Goal: Transaction & Acquisition: Purchase product/service

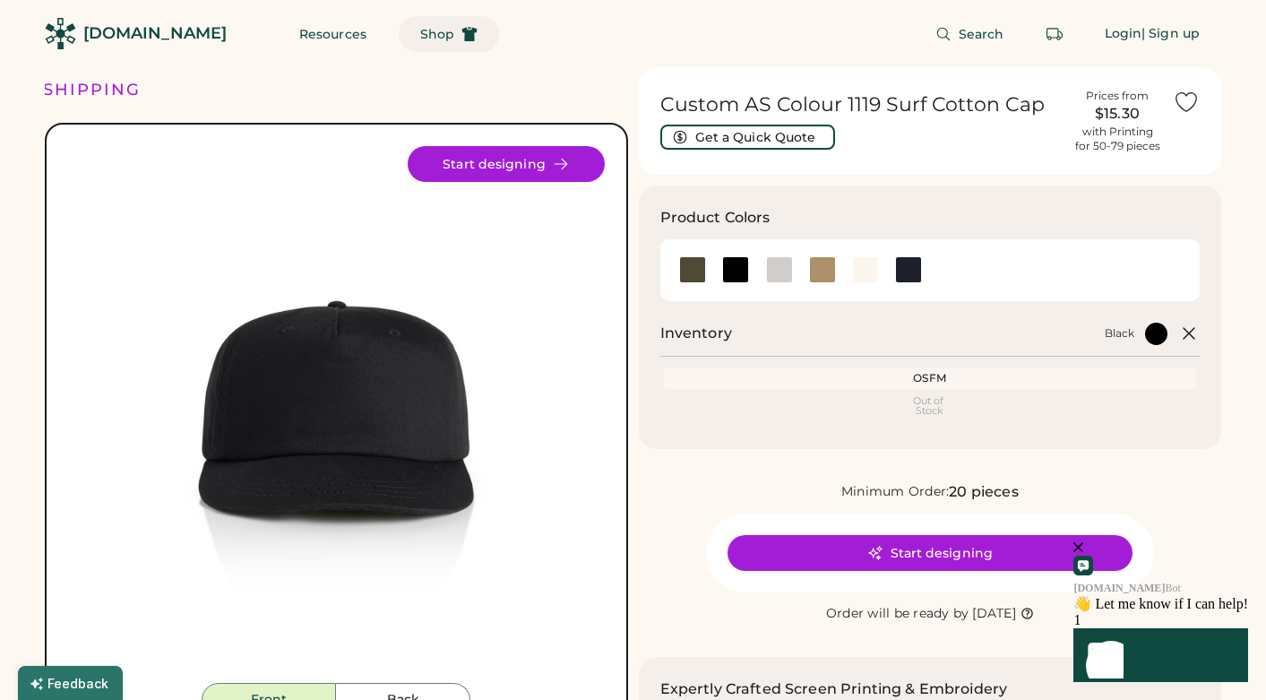
click at [406, 25] on button "Shop" at bounding box center [449, 34] width 100 height 36
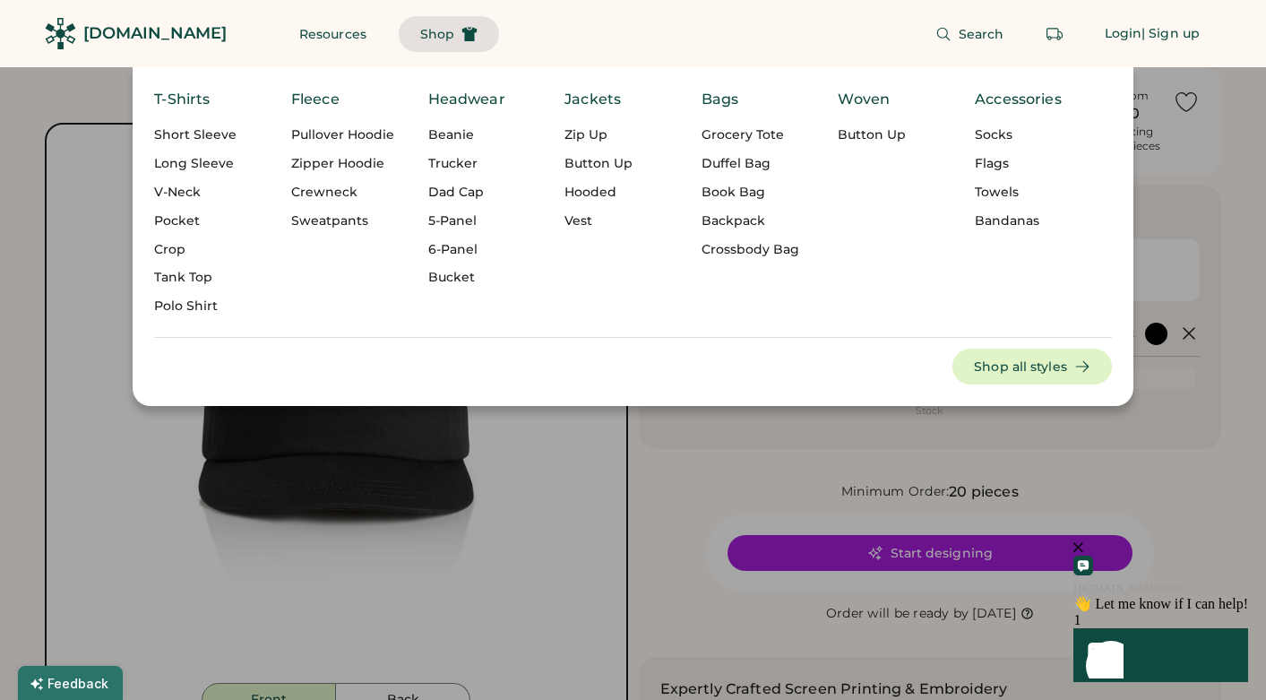
click at [473, 168] on div "Trucker" at bounding box center [481, 164] width 106 height 18
click at [441, 163] on div "Trucker" at bounding box center [481, 164] width 106 height 18
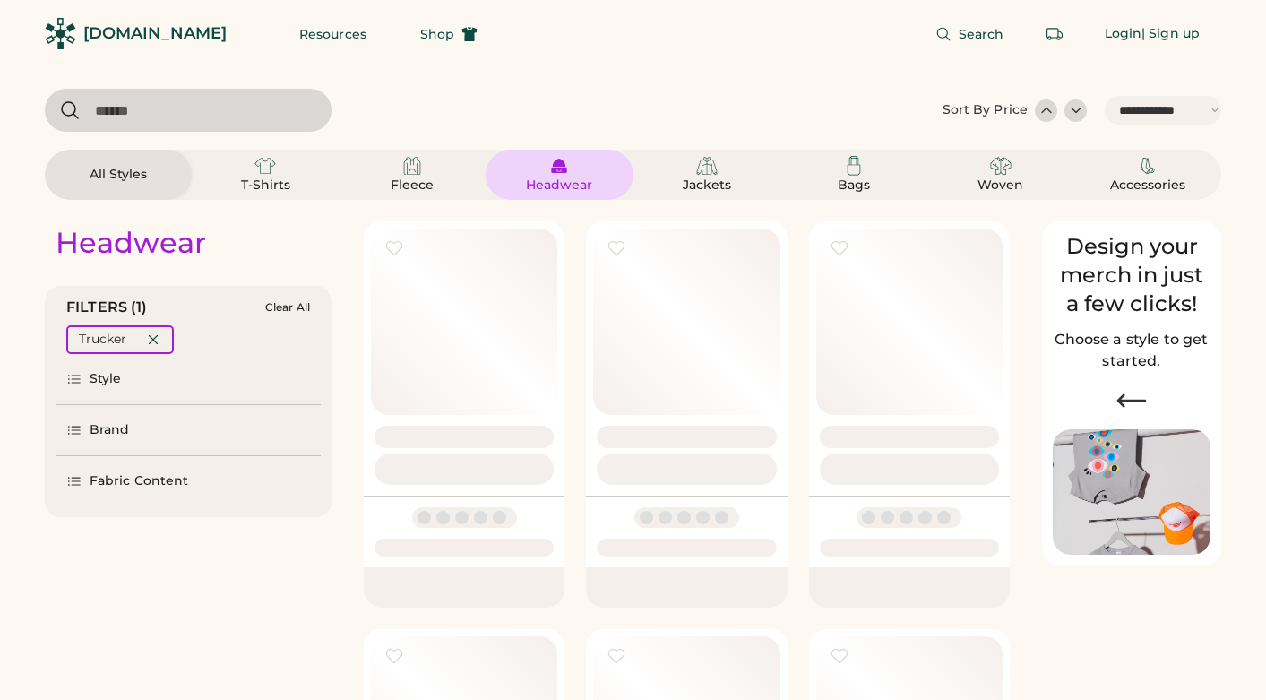
select select "*****"
select select "*"
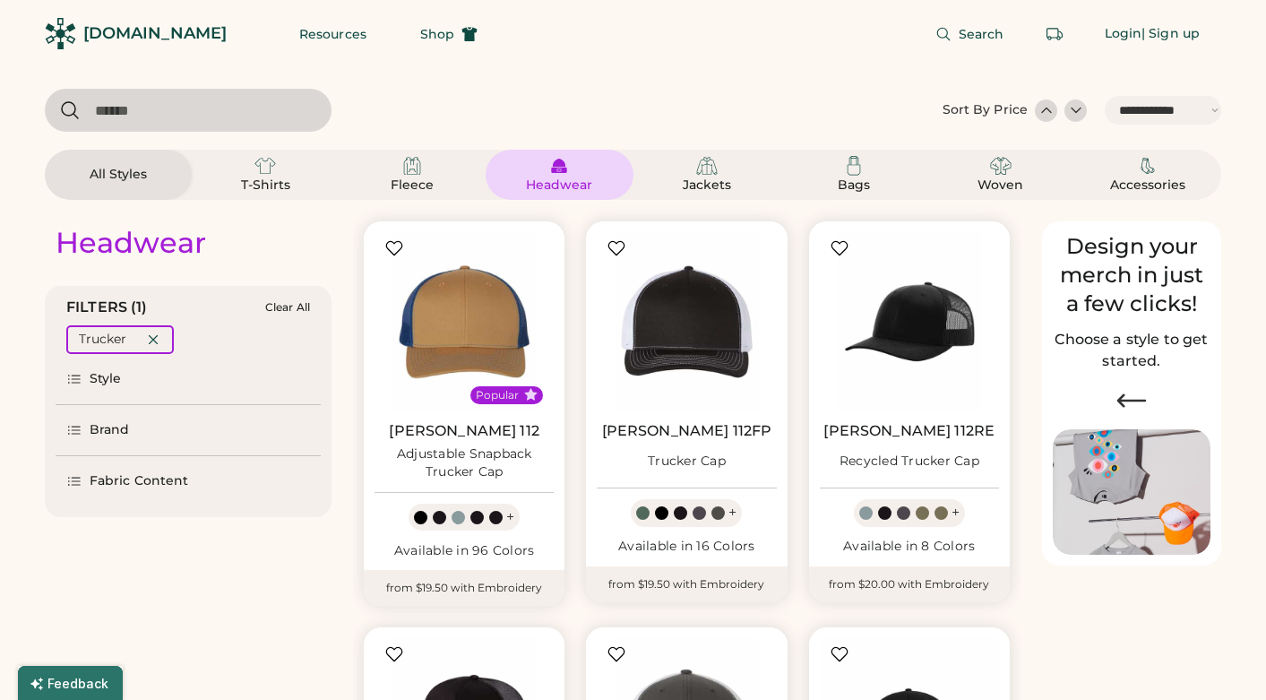
scroll to position [249, 0]
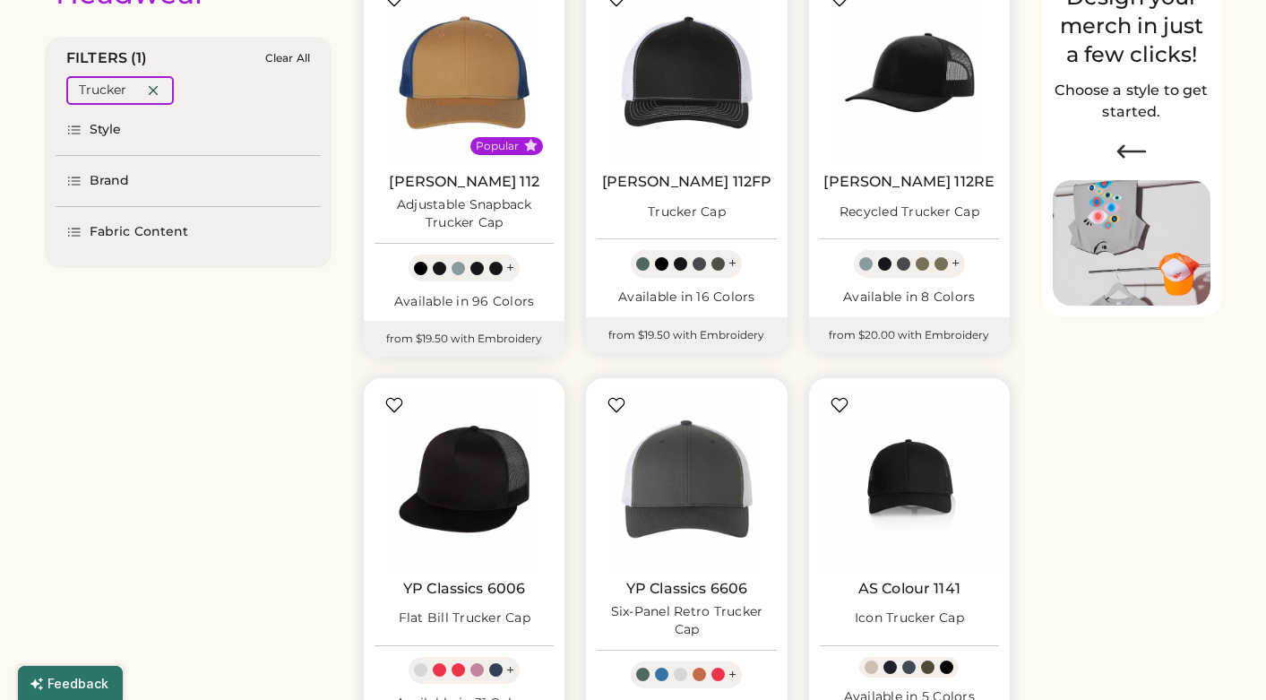
select select "*****"
select select "*"
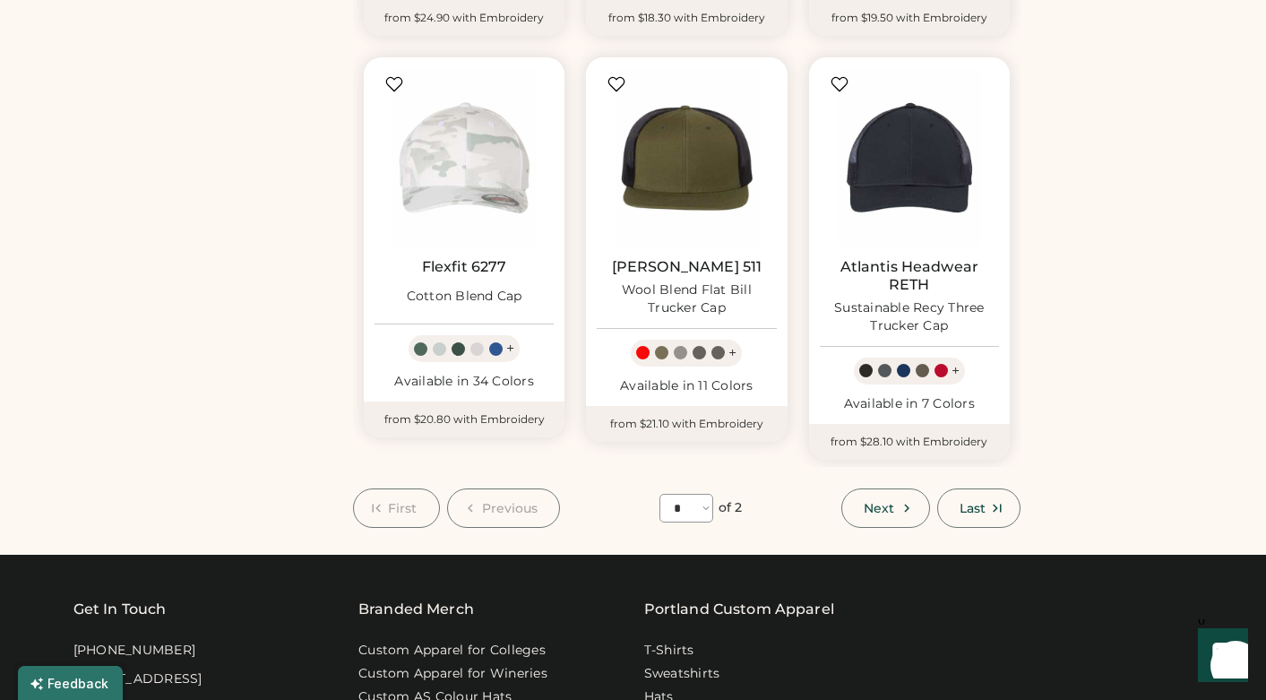
scroll to position [1570, 0]
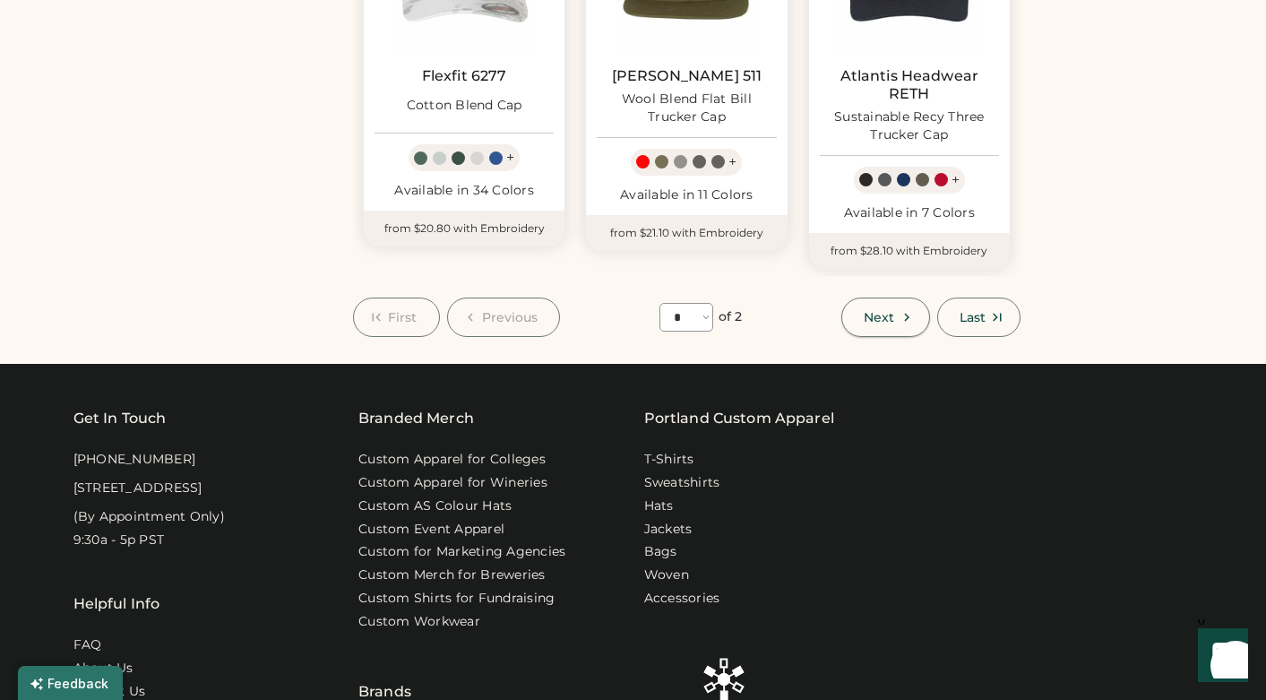
click at [871, 318] on button "Next" at bounding box center [886, 317] width 88 height 39
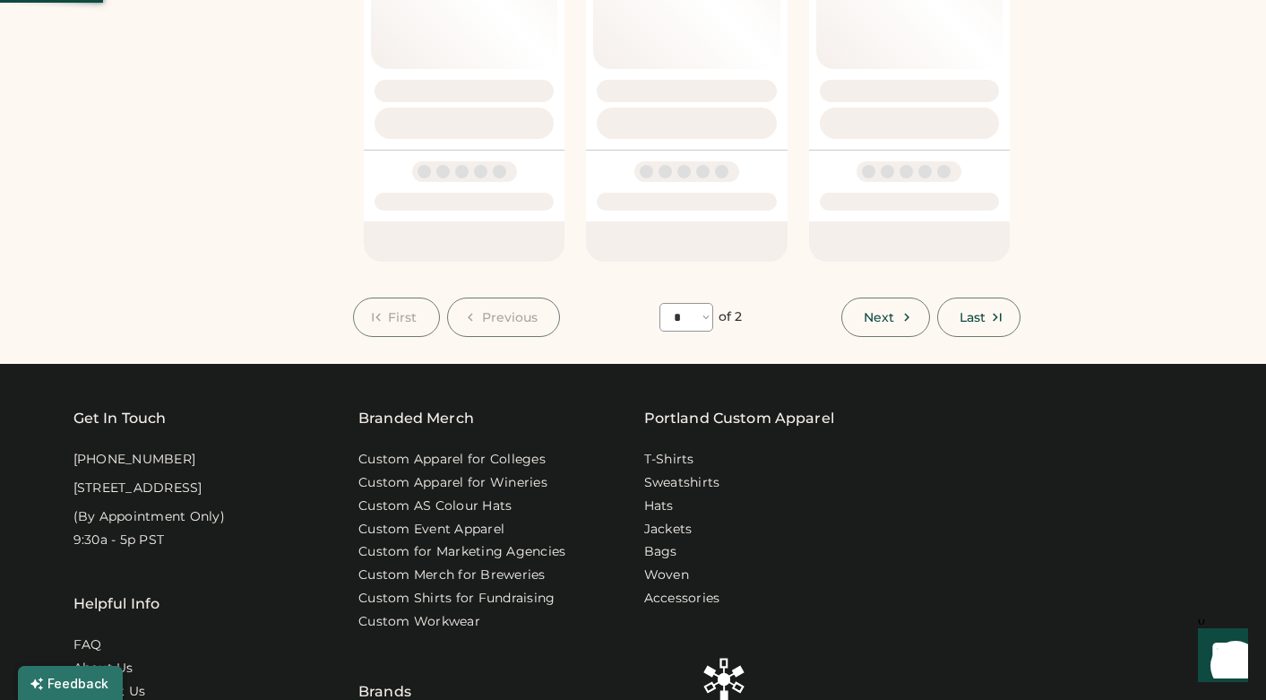
select select "*"
